Goal: Navigation & Orientation: Find specific page/section

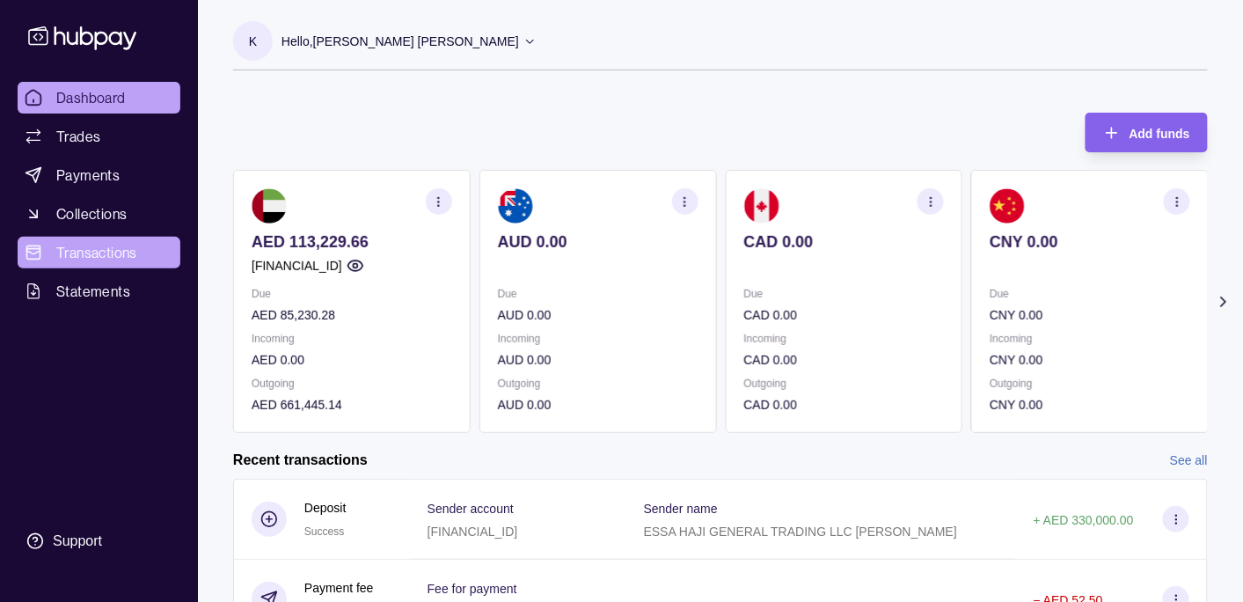
click at [100, 252] on span "Transactions" at bounding box center [96, 252] width 81 height 21
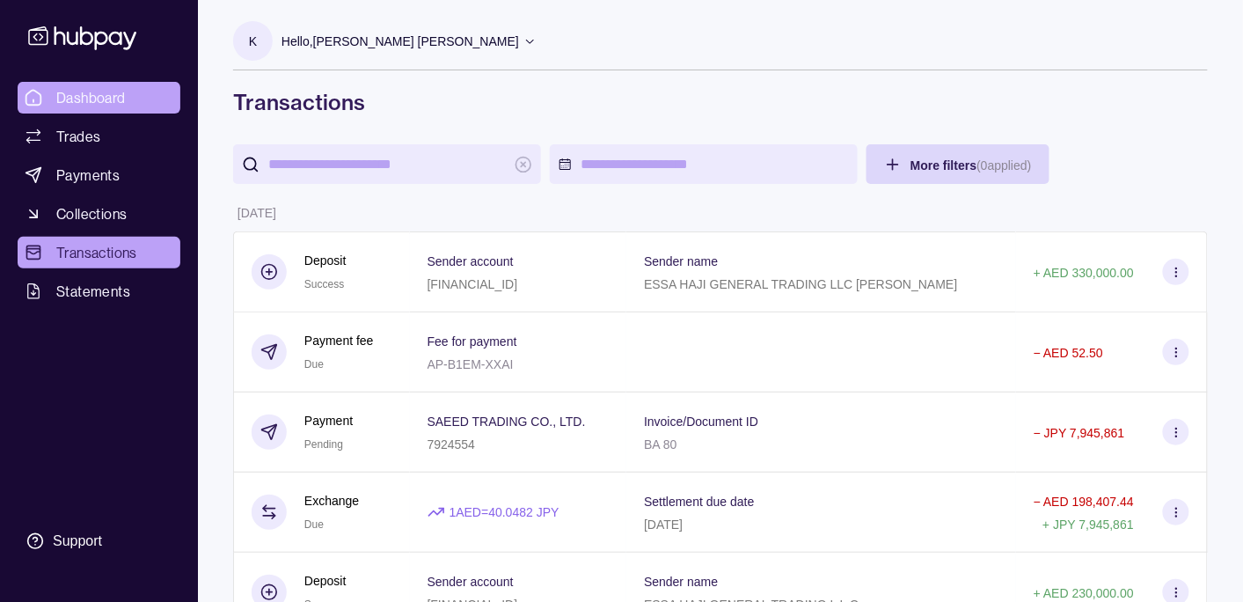
click at [98, 89] on span "Dashboard" at bounding box center [90, 97] width 69 height 21
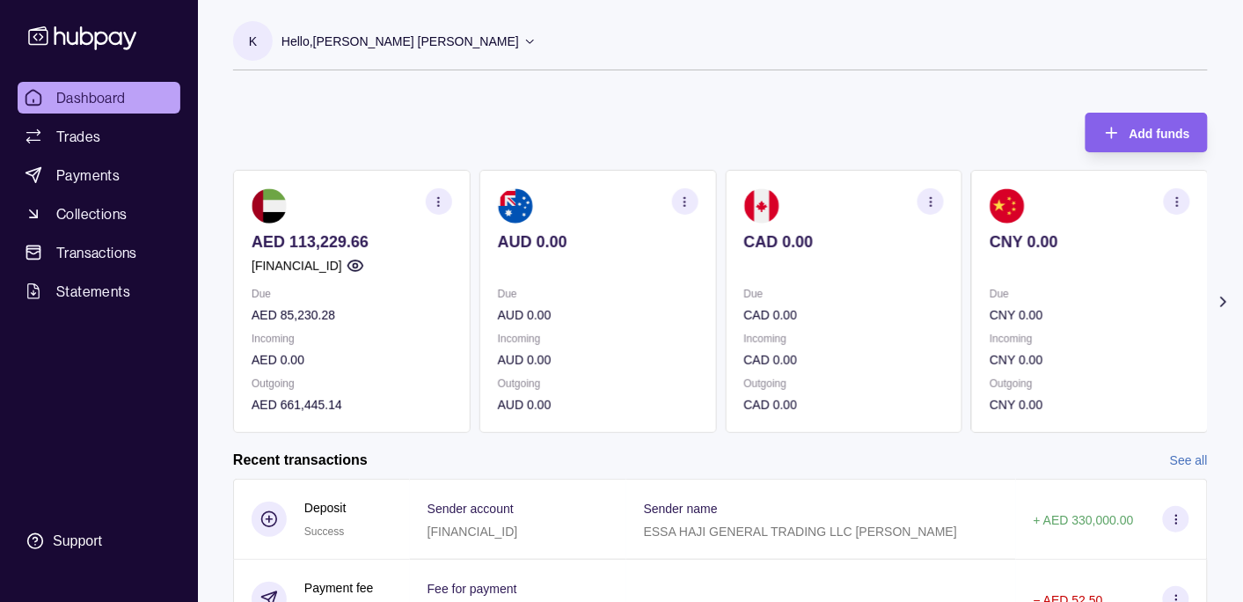
click at [399, 32] on p "Hello, [PERSON_NAME] [PERSON_NAME]" at bounding box center [399, 41] width 237 height 19
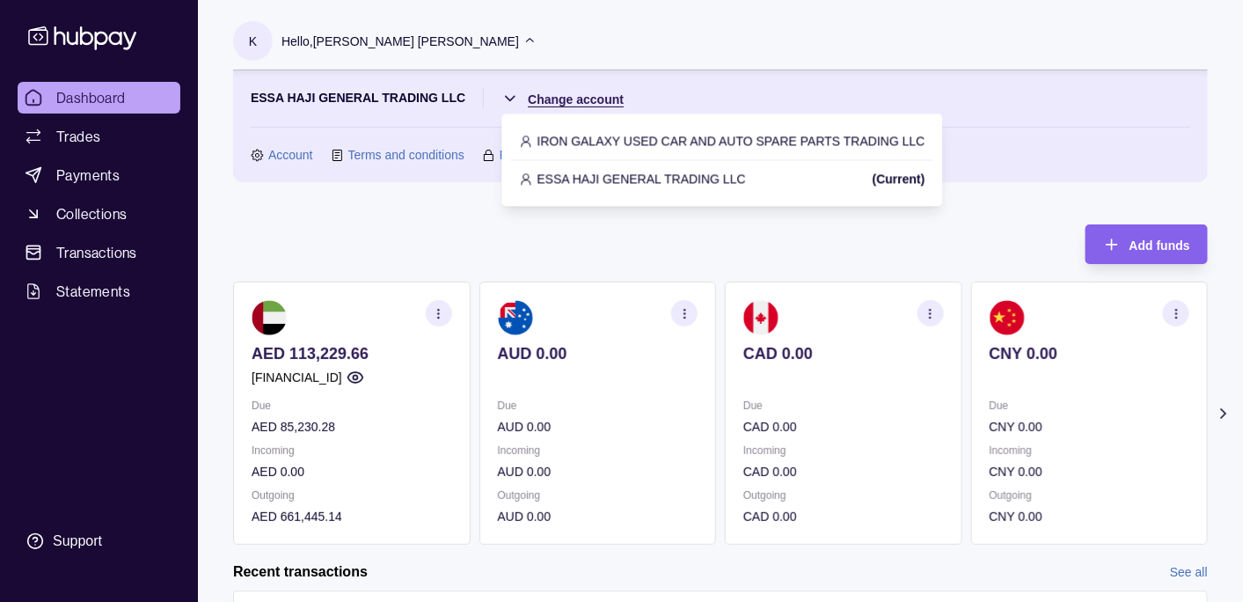
click at [585, 97] on html "Dashboard Trades Payments Collections Transactions Statements Support K Hello, …" at bounding box center [628, 523] width 1257 height 1047
click at [660, 137] on p "IRON GALAXY USED CAR AND AUTO SPARE PARTS TRADING LLC" at bounding box center [731, 140] width 388 height 19
